Goal: Information Seeking & Learning: Find specific fact

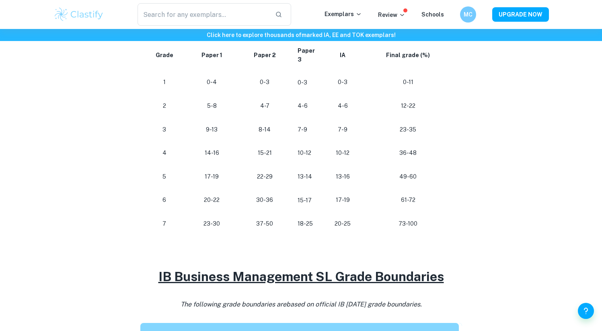
scroll to position [446, 0]
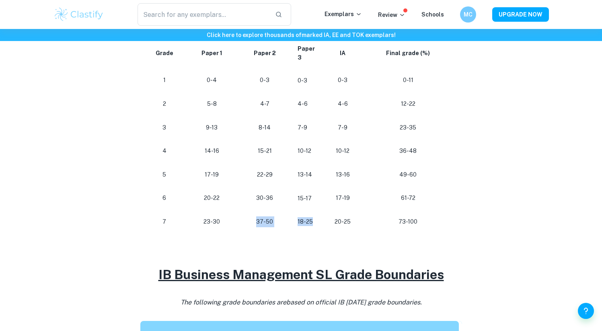
drag, startPoint x: 229, startPoint y: 218, endPoint x: 317, endPoint y: 218, distance: 87.6
click at [317, 218] on tr "[PHONE_NUMBER] [PHONE_NUMBER] 73-100" at bounding box center [298, 222] width 316 height 24
click at [317, 223] on td "18-25" at bounding box center [306, 222] width 31 height 24
drag, startPoint x: 317, startPoint y: 223, endPoint x: 285, endPoint y: 223, distance: 32.1
click at [285, 223] on tr "[PHONE_NUMBER] [PHONE_NUMBER] 73-100" at bounding box center [298, 222] width 316 height 24
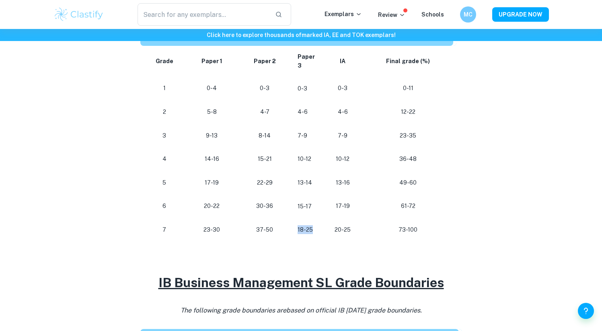
scroll to position [435, 0]
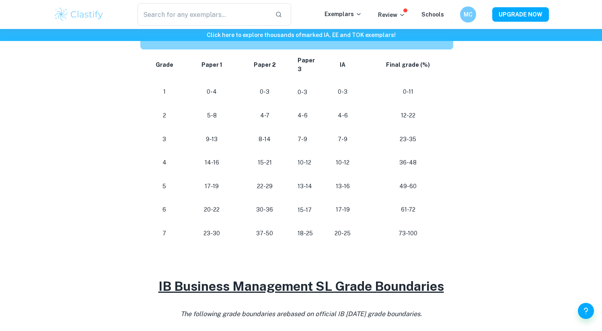
click at [286, 223] on td "37-50" at bounding box center [264, 233] width 53 height 24
drag, startPoint x: 290, startPoint y: 231, endPoint x: 330, endPoint y: 231, distance: 39.8
click at [329, 231] on tr "[PHONE_NUMBER] [PHONE_NUMBER] 73-100" at bounding box center [298, 233] width 316 height 24
click at [327, 232] on td "20-25" at bounding box center [342, 233] width 41 height 24
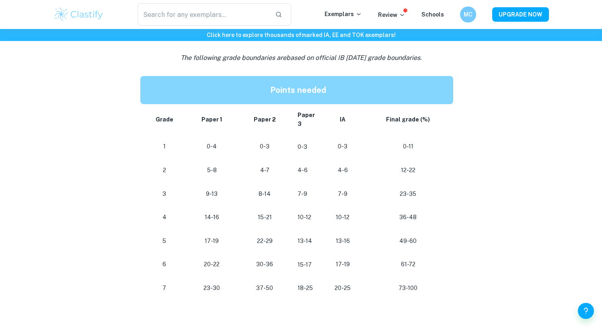
scroll to position [377, 0]
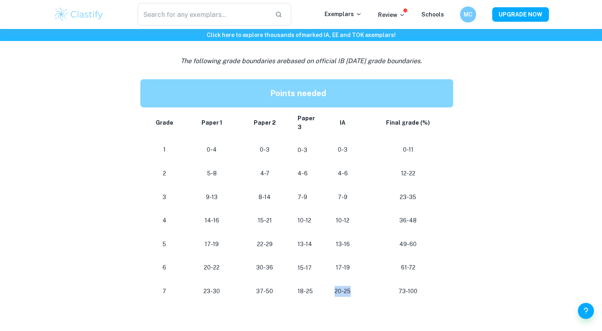
drag, startPoint x: 330, startPoint y: 294, endPoint x: 371, endPoint y: 316, distance: 46.9
click at [371, 316] on div "Are you looking for the IB Business grade boundaries to plan how you can get th…" at bounding box center [300, 315] width 321 height 730
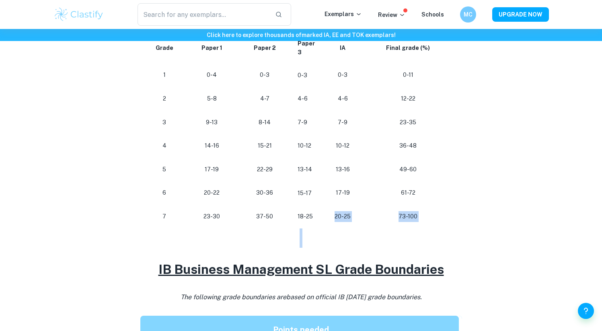
scroll to position [458, 0]
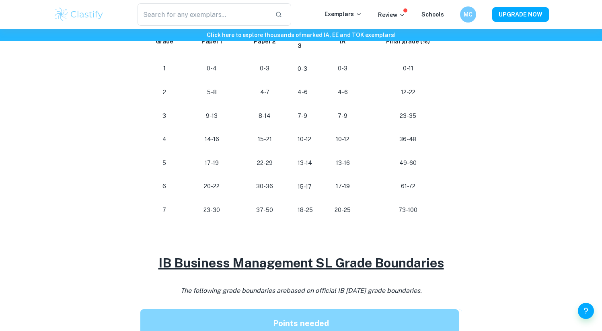
click at [356, 240] on h2 at bounding box center [300, 231] width 321 height 19
drag, startPoint x: 291, startPoint y: 210, endPoint x: 325, endPoint y: 210, distance: 33.8
click at [325, 210] on tr "[PHONE_NUMBER] [PHONE_NUMBER] 73-100" at bounding box center [298, 210] width 316 height 24
